Goal: Task Accomplishment & Management: Manage account settings

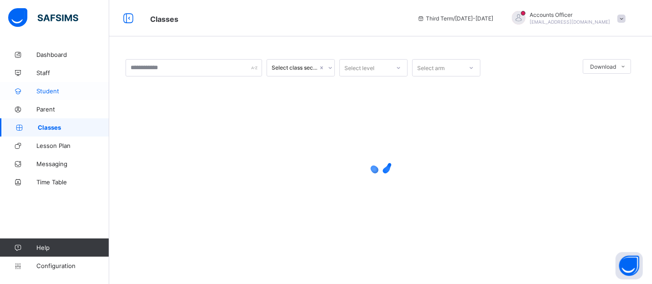
click at [48, 89] on span "Student" at bounding box center [72, 90] width 73 height 7
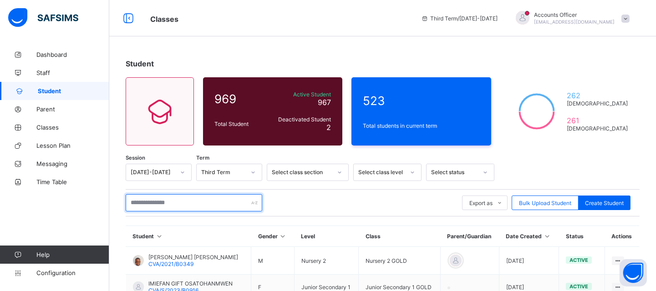
click at [152, 203] on input "text" at bounding box center [194, 202] width 137 height 17
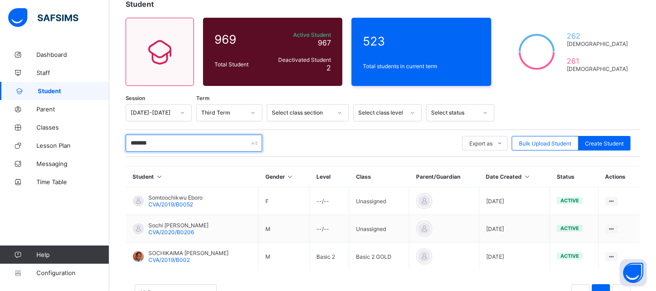
scroll to position [65, 0]
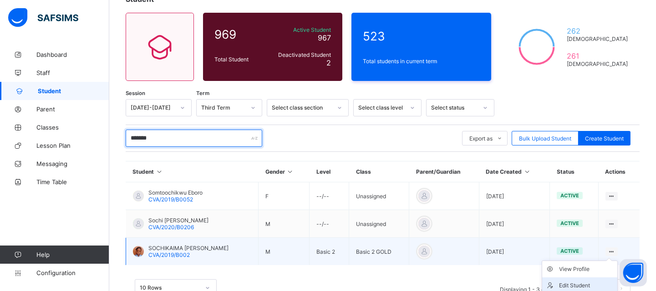
type input "*******"
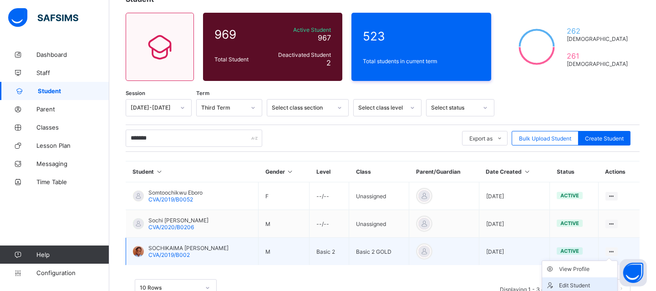
click at [578, 283] on div "Edit Student" at bounding box center [587, 285] width 54 height 9
select select "**"
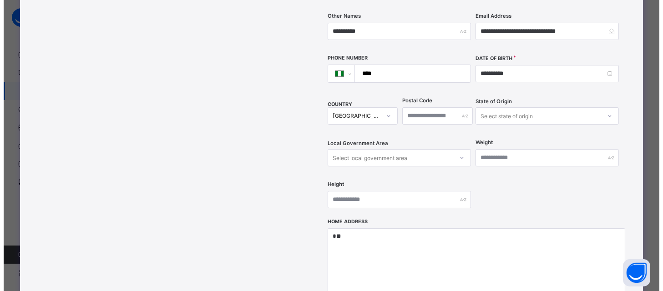
scroll to position [380, 0]
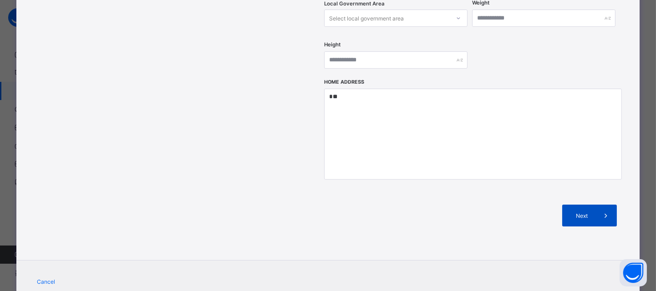
click at [578, 213] on span "Next" at bounding box center [582, 216] width 26 height 7
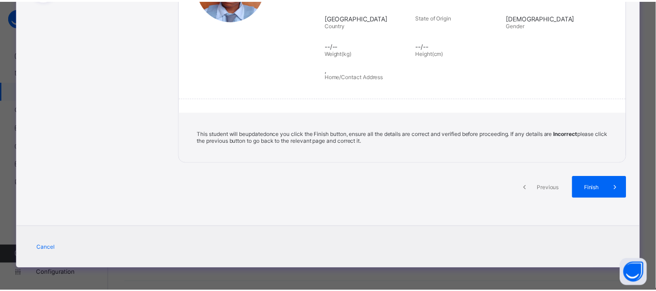
scroll to position [176, 0]
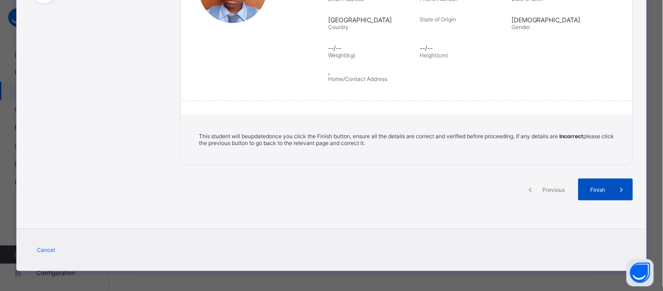
click at [588, 187] on span "Finish" at bounding box center [598, 190] width 26 height 7
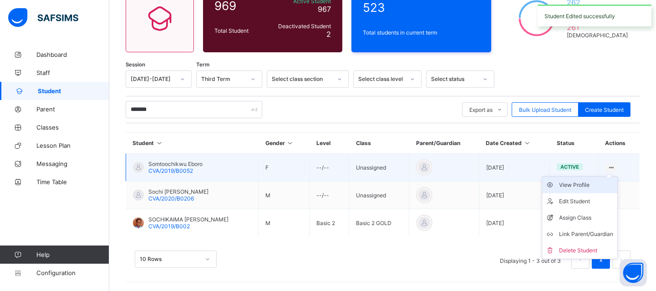
click at [585, 187] on div "View Profile" at bounding box center [587, 185] width 54 height 9
